Goal: Transaction & Acquisition: Book appointment/travel/reservation

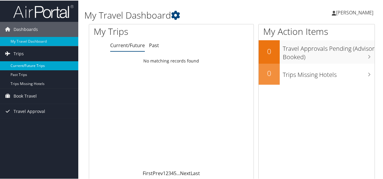
click at [29, 69] on link "Current/Future Trips" at bounding box center [39, 65] width 78 height 9
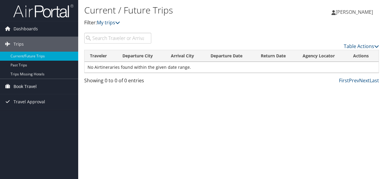
click at [28, 82] on span "Book Travel" at bounding box center [25, 86] width 23 height 15
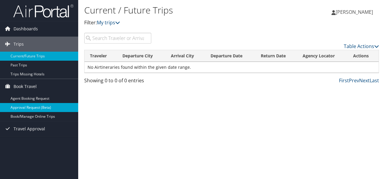
click at [33, 103] on link "Approval Request (Beta)" at bounding box center [39, 107] width 78 height 9
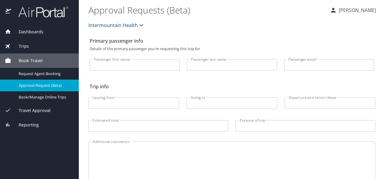
click at [119, 65] on input "Passenger first name" at bounding box center [135, 64] width 90 height 11
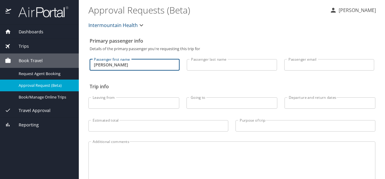
type input "Bailey"
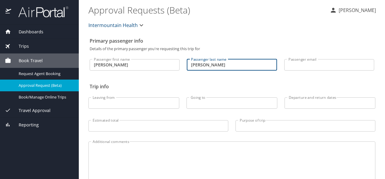
type input "Davies"
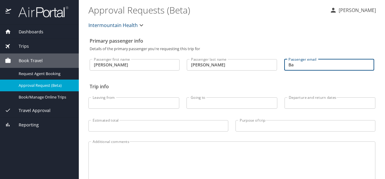
type input "B"
type input "baileycdavies@gmail.com"
click at [102, 107] on input "Leaving from" at bounding box center [133, 102] width 91 height 11
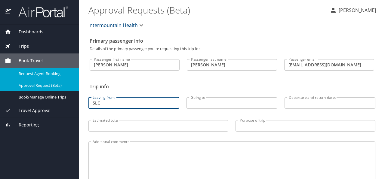
type input "SLC"
click at [46, 69] on link "Request Agent Booking" at bounding box center [39, 74] width 79 height 12
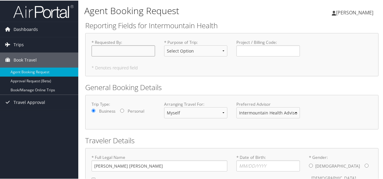
click at [130, 53] on input "* Requested By : Required" at bounding box center [122, 50] width 63 height 11
type input "[PERSON_NAME]"
click at [191, 51] on select "Select Option 3rd Party Reimbursable Business CME Conf or Education Groups Pers…" at bounding box center [195, 50] width 63 height 11
select select "Conf or Education"
click at [251, 45] on input "Project / Billing Code : Required" at bounding box center [267, 50] width 63 height 11
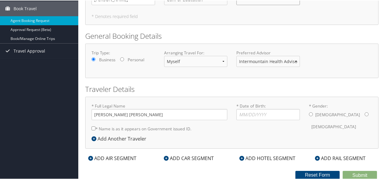
scroll to position [52, 0]
click at [266, 115] on input "* Date of Birth: Invalid Date" at bounding box center [267, 113] width 63 height 11
type input "07/15/1992"
click at [335, 120] on label "Female" at bounding box center [333, 125] width 45 height 11
click at [364, 113] on input "* Gender: Male Female" at bounding box center [366, 114] width 4 height 4
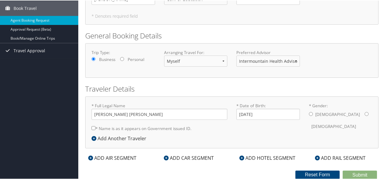
radio input "true"
click at [94, 127] on input "* Name is as it appears on Government issued ID." at bounding box center [93, 128] width 4 height 4
checkbox input "true"
click at [123, 156] on div "ADD AIR SEGMENT" at bounding box center [112, 157] width 54 height 7
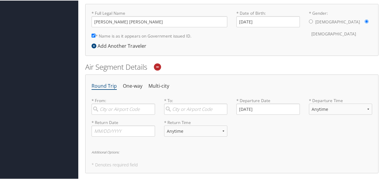
scroll to position [149, 0]
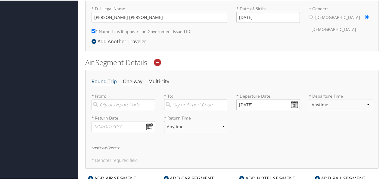
click at [133, 81] on li "One-way" at bounding box center [133, 81] width 20 height 11
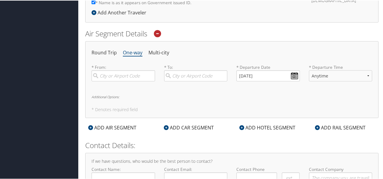
scroll to position [178, 0]
click at [128, 74] on input "search" at bounding box center [122, 75] width 63 height 11
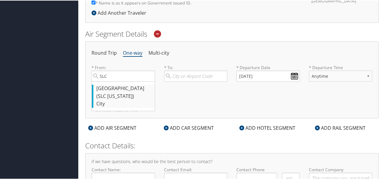
click at [133, 87] on div "Salt Lake City (SLC Utah)" at bounding box center [123, 91] width 55 height 15
click at [133, 81] on input "SLC" at bounding box center [122, 75] width 63 height 11
type input "Salt Lake City (SLC Utah)"
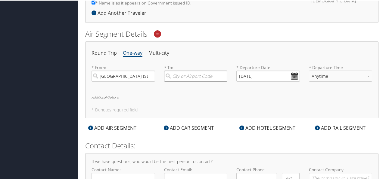
click at [186, 76] on input "search" at bounding box center [195, 75] width 63 height 11
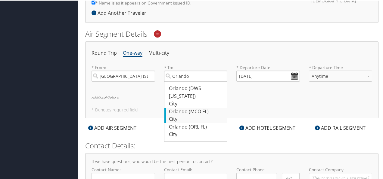
click at [197, 115] on div "City" at bounding box center [196, 119] width 55 height 8
click at [197, 81] on input "Orlando" at bounding box center [195, 75] width 63 height 11
type input "Orlando (MCO FL)"
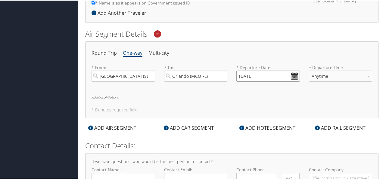
click at [290, 76] on input "09/02/2025" at bounding box center [267, 75] width 63 height 11
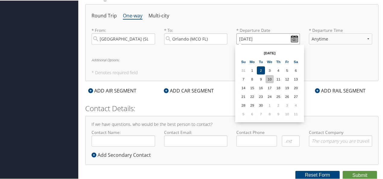
scroll to position [215, 0]
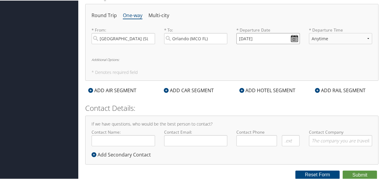
click at [292, 39] on input "09/02/2025" at bounding box center [267, 37] width 63 height 11
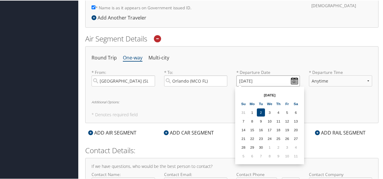
scroll to position [174, 0]
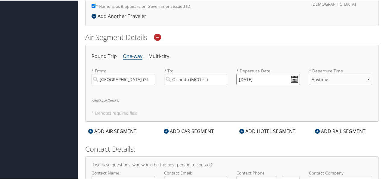
click at [242, 77] on input "09/02/2025" at bounding box center [267, 78] width 63 height 11
click at [293, 78] on input "Invalid date" at bounding box center [267, 78] width 63 height 11
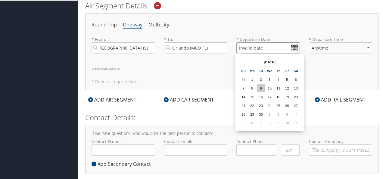
scroll to position [190, 0]
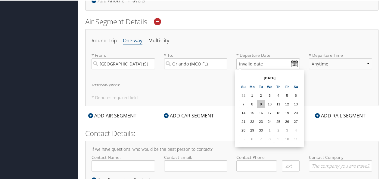
click at [262, 105] on td "9" at bounding box center [261, 104] width 8 height 8
click at [241, 61] on input "09/09/2025" at bounding box center [267, 63] width 63 height 11
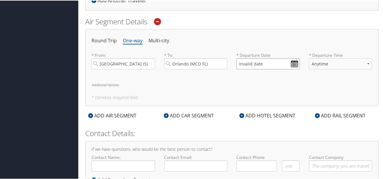
click at [271, 67] on input "Invalid date" at bounding box center [267, 63] width 63 height 11
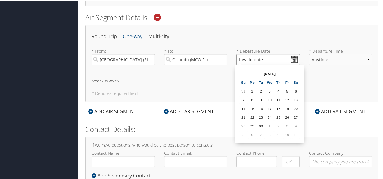
scroll to position [190, 0]
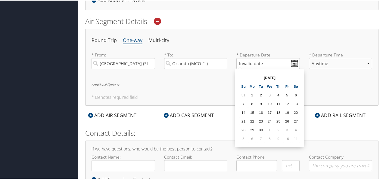
click at [270, 78] on th "Sep 2025" at bounding box center [269, 77] width 43 height 8
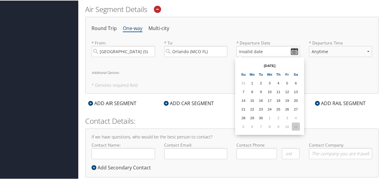
click at [297, 125] on td "11" at bounding box center [296, 126] width 8 height 8
type input "10/11/2025"
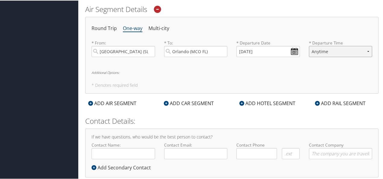
click at [337, 51] on select "Anytime Early Morning (5AM-7AM) Morning (7AM-12PM) Afternoon (12PM-5PM) Evening…" at bounding box center [340, 50] width 63 height 11
click at [339, 52] on select "Anytime Early Morning (5AM-7AM) Morning (7AM-12PM) Afternoon (12PM-5PM) Evening…" at bounding box center [340, 50] width 63 height 11
select select "7AM-12PM"
click at [106, 71] on h6 "Additional Options:" at bounding box center [231, 71] width 280 height 3
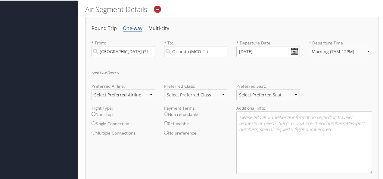
scroll to position [238, 0]
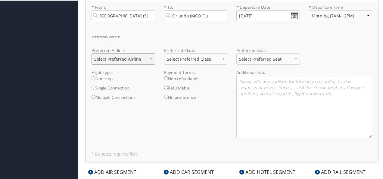
click at [125, 54] on select "Select Preferred Airline Delta United Airlines American Airlines Southwest Airl…" at bounding box center [122, 58] width 63 height 11
select select "Delta(DL)"
click at [189, 59] on select "Select Preferred Class Economy Economy Plus Business First Class" at bounding box center [195, 58] width 63 height 11
select select "Economy Plus"
click at [257, 61] on select "Select Preferred Seat Aisle Window Middle" at bounding box center [267, 58] width 63 height 11
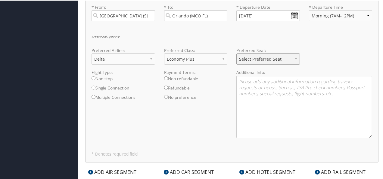
select select "Window"
click at [259, 96] on textarea at bounding box center [304, 106] width 136 height 63
click at [250, 82] on textarea at bounding box center [304, 106] width 136 height 63
paste textarea "Delta Air Lines Flight 2024"
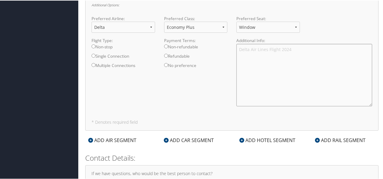
scroll to position [252, 0]
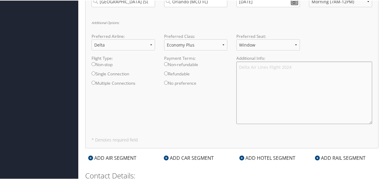
type textarea "Delta Air Lines Flight 2024"
click at [299, 67] on textarea "Delta Air Lines Flight 2024" at bounding box center [304, 92] width 136 height 63
paste textarea "Delta Air Lines Flight 2024"
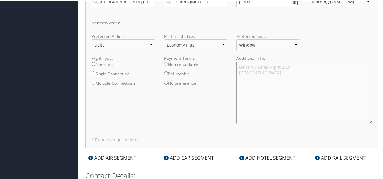
type textarea "Delta Air Lines Flight 2024 Delta"
